Goal: Navigation & Orientation: Find specific page/section

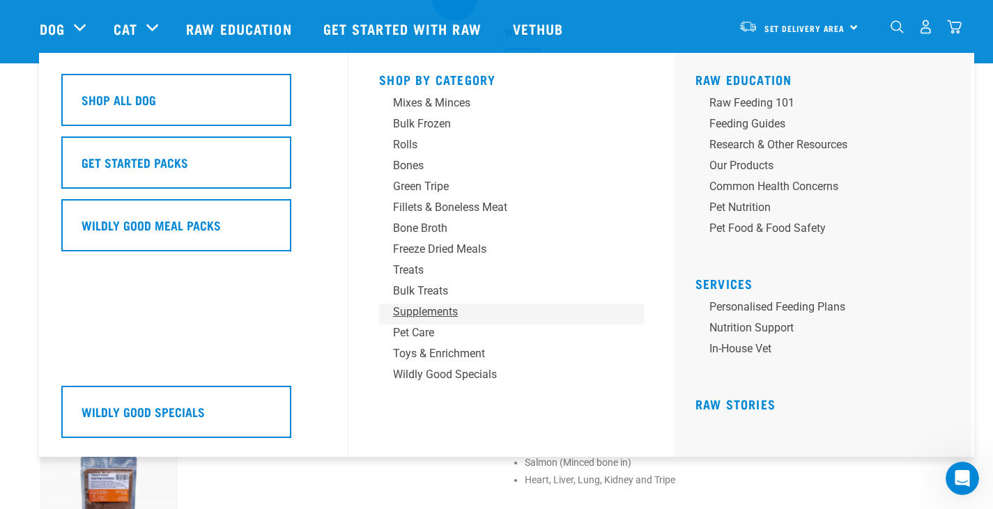
click at [430, 316] on div "Supplements" at bounding box center [501, 312] width 217 height 17
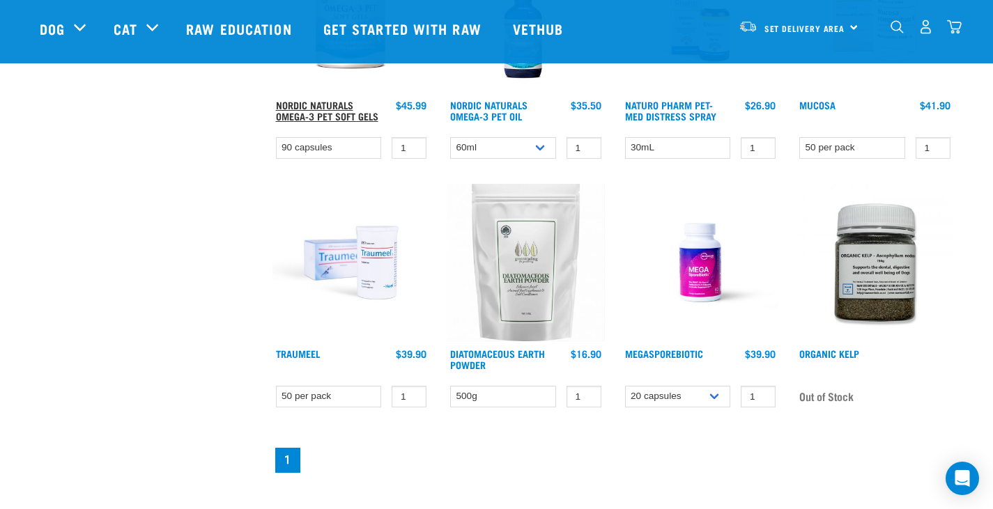
scroll to position [787, 0]
